Goal: Information Seeking & Learning: Learn about a topic

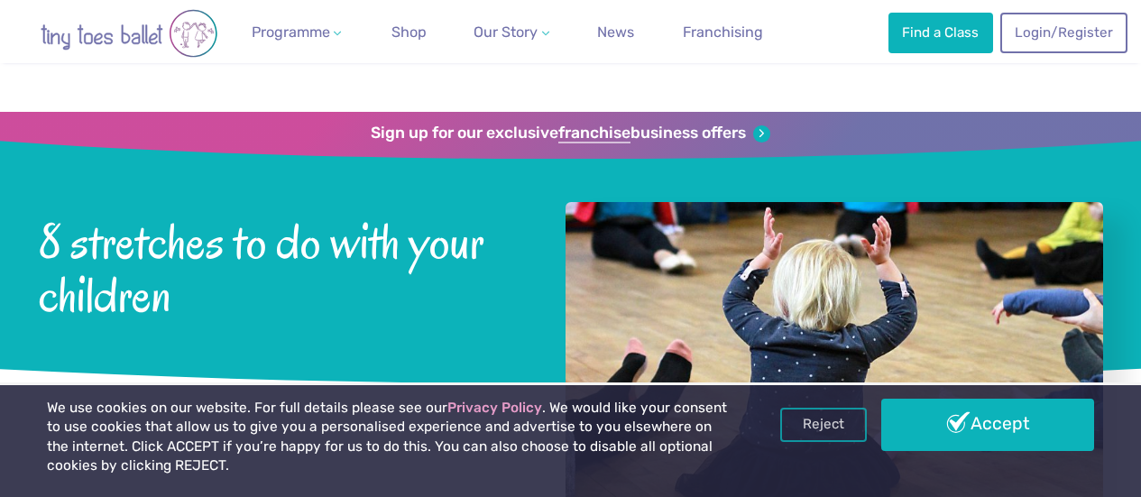
scroll to position [229, 0]
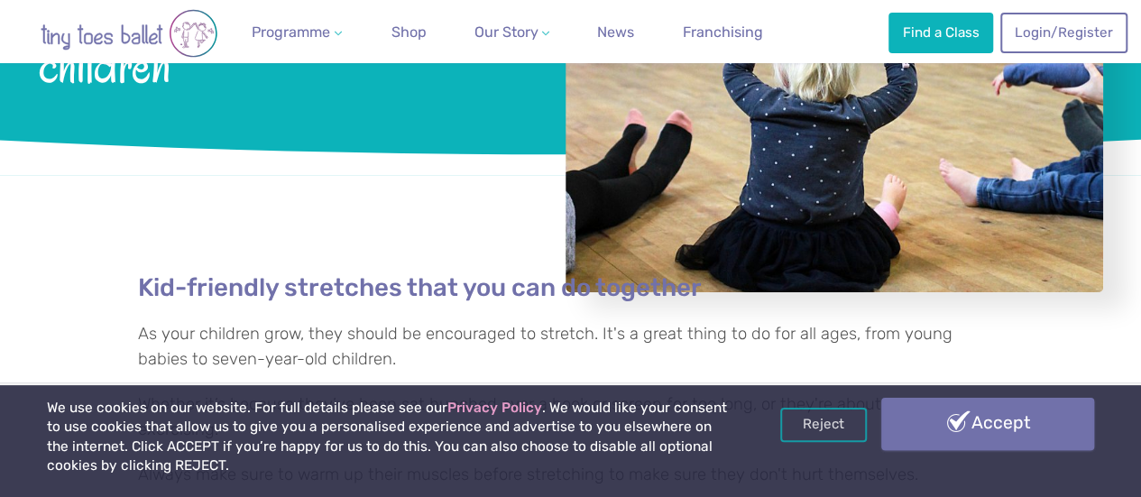
click at [959, 426] on link "Accept" at bounding box center [988, 424] width 213 height 52
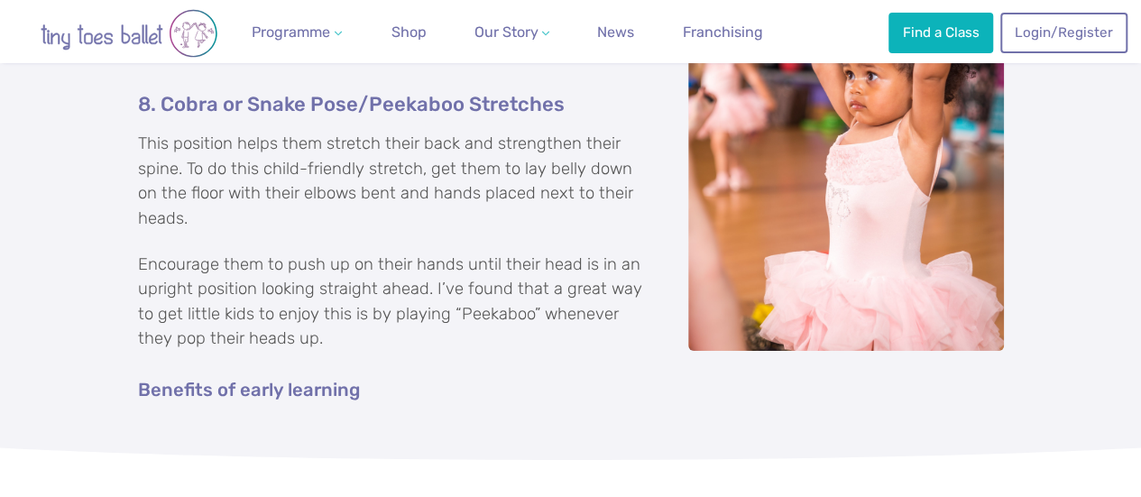
scroll to position [2933, 0]
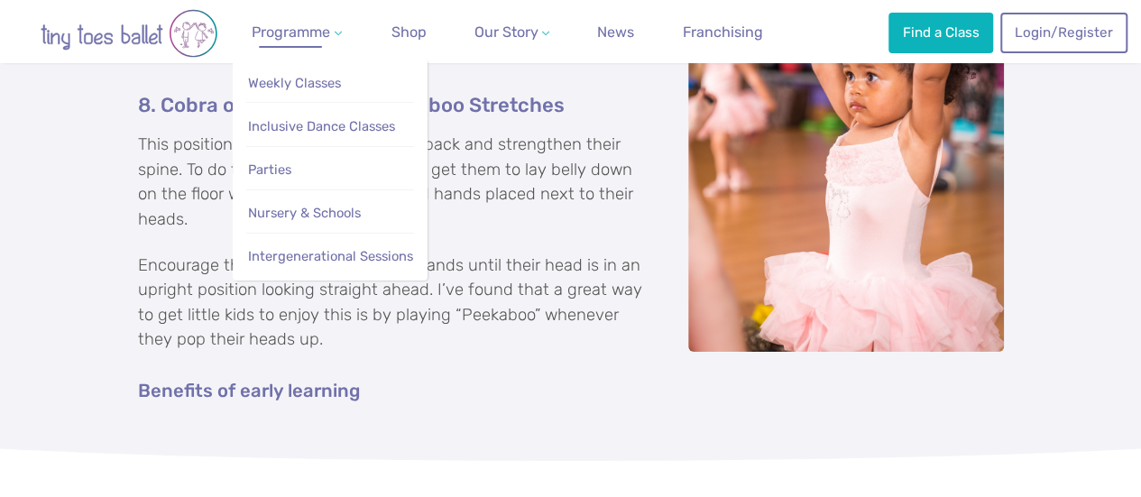
click at [293, 41] on span "Programme" at bounding box center [291, 31] width 79 height 17
click at [286, 80] on span "Weekly Classes" at bounding box center [294, 83] width 93 height 16
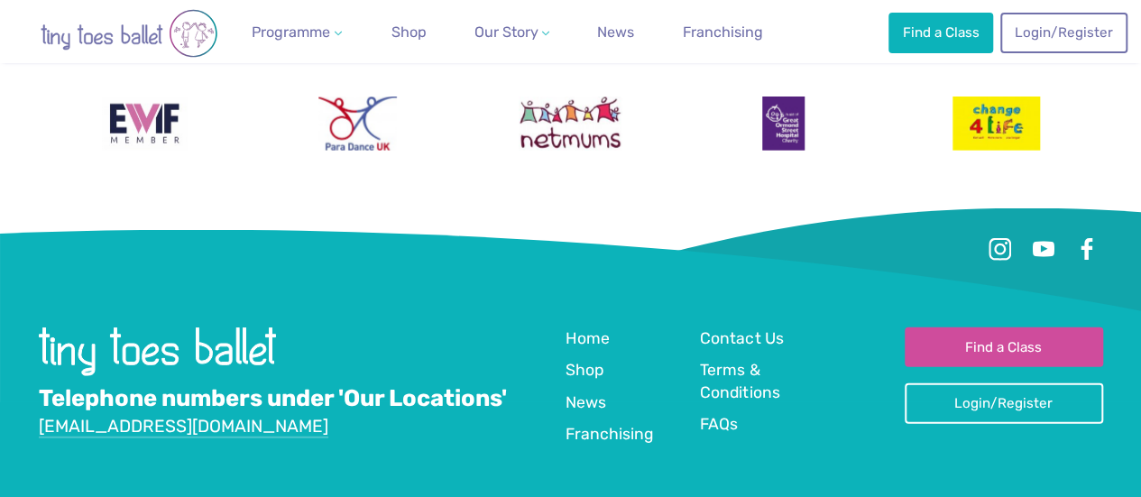
scroll to position [5478, 0]
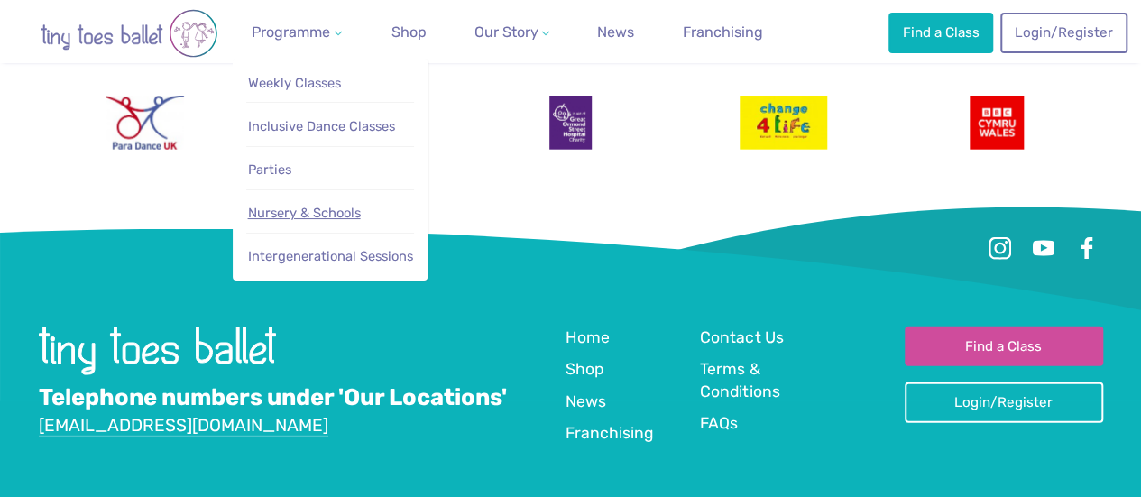
click at [277, 219] on span "Nursery & Schools" at bounding box center [304, 213] width 113 height 16
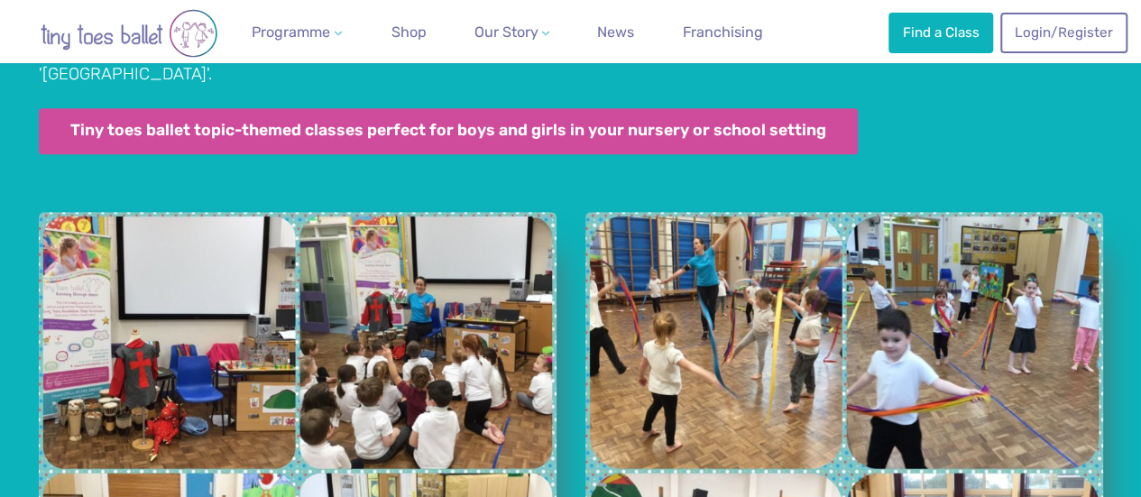
scroll to position [3987, 0]
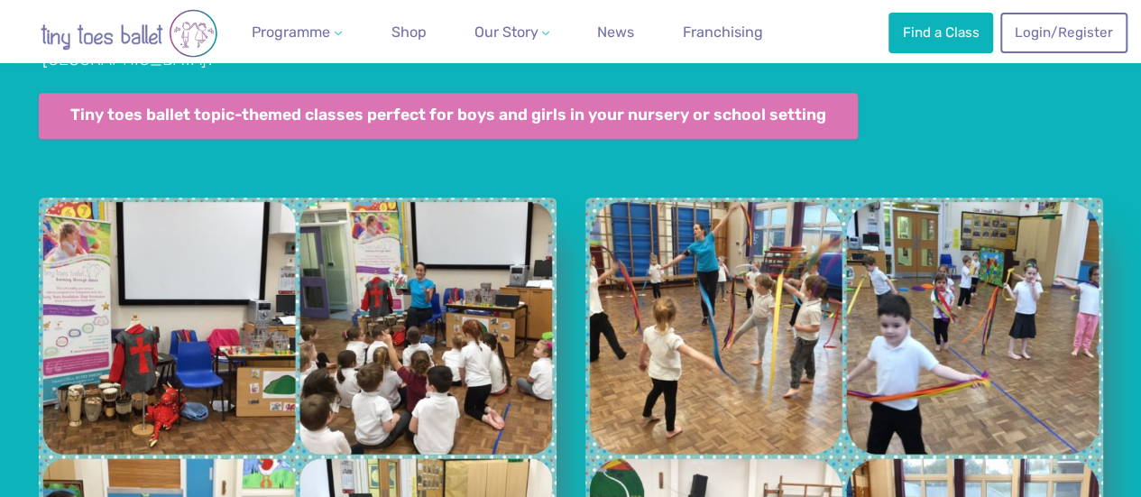
click at [328, 93] on link "Tiny toes ballet topic-themed classes perfect for boys and girls in your nurser…" at bounding box center [449, 116] width 820 height 46
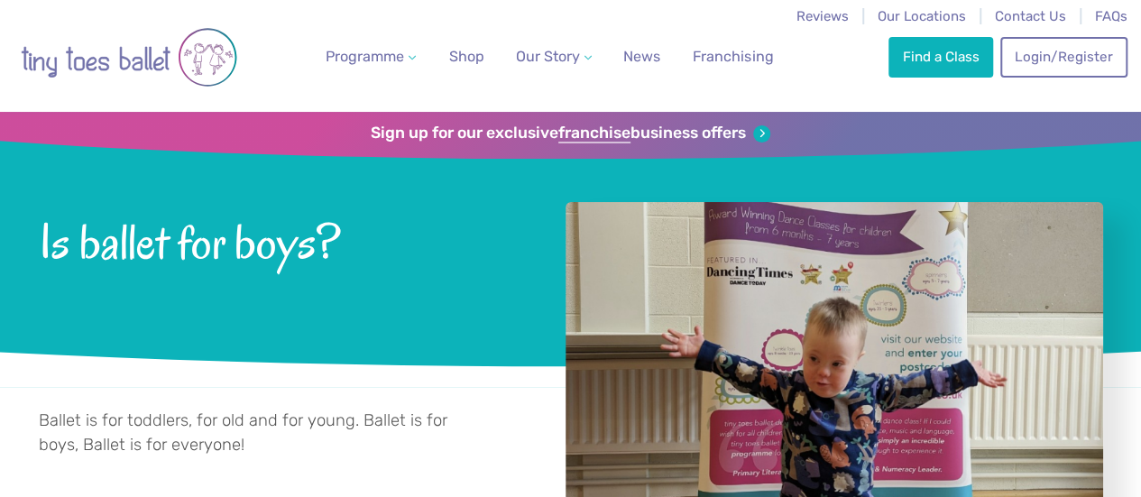
click at [64, 327] on h1 "Is ballet for boys?" at bounding box center [278, 255] width 479 height 192
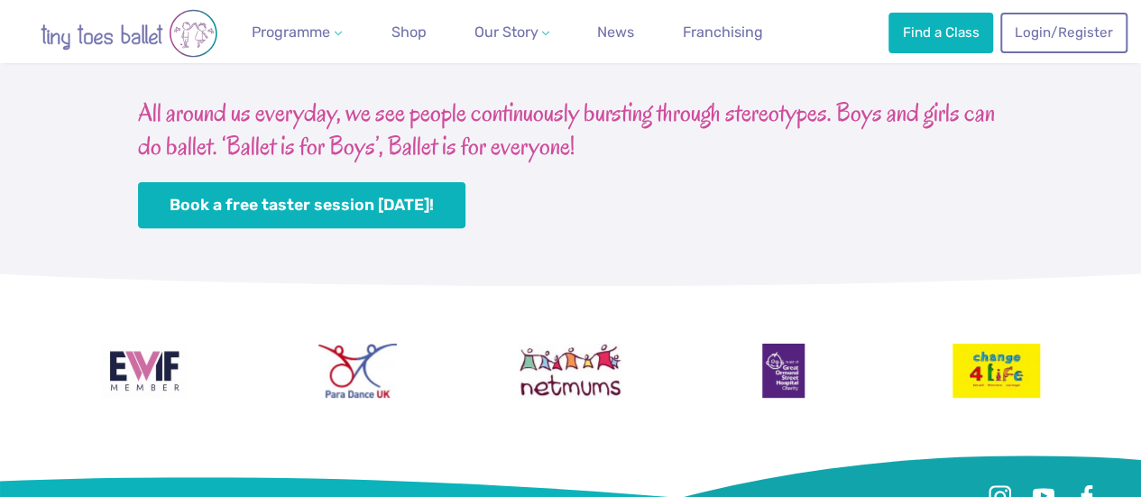
scroll to position [3905, 0]
